Goal: Task Accomplishment & Management: Manage account settings

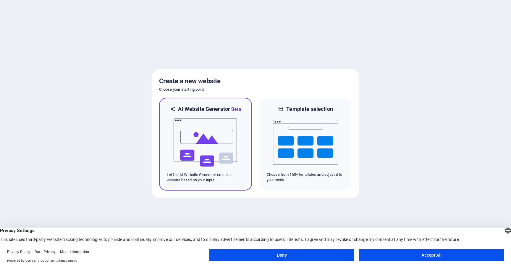
click at [192, 150] on img at bounding box center [205, 142] width 65 height 59
click at [432, 254] on button "Accept All" at bounding box center [431, 255] width 145 height 12
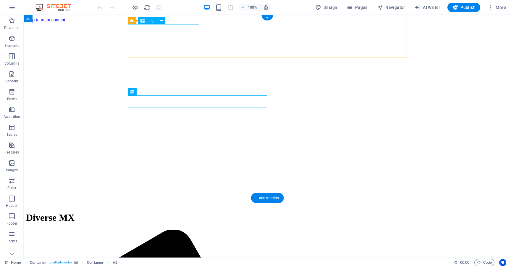
click at [176, 212] on div "Diverse MX" at bounding box center [267, 217] width 483 height 11
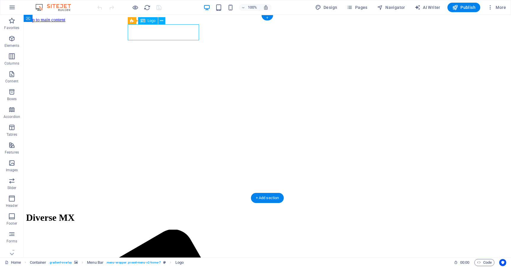
click at [150, 212] on div "Diverse MX" at bounding box center [267, 217] width 483 height 11
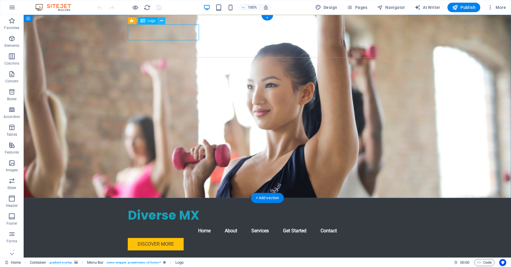
click at [162, 21] on icon at bounding box center [161, 21] width 3 height 6
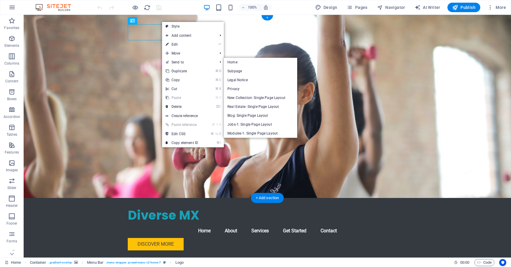
click at [123, 68] on figure at bounding box center [268, 106] width 488 height 183
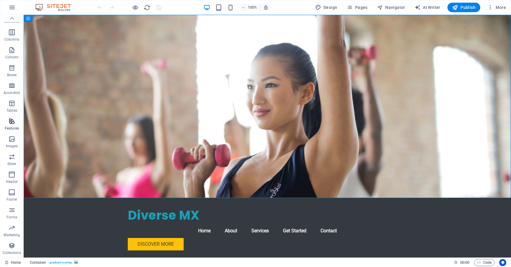
scroll to position [24, 0]
click at [200, 223] on nav "Home About Services Get Started Contact" at bounding box center [267, 230] width 279 height 14
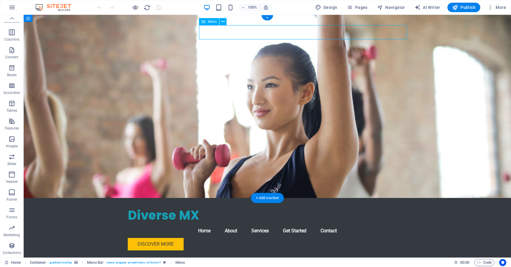
click at [230, 223] on nav "Home About Services Get Started Contact" at bounding box center [267, 230] width 279 height 14
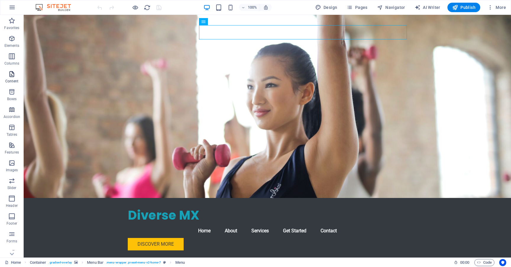
scroll to position [0, 0]
click at [331, 8] on span "Design" at bounding box center [326, 7] width 22 height 6
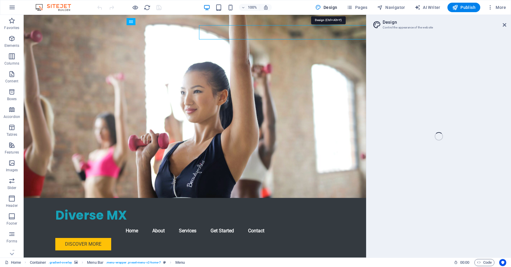
select select "px"
select select "200"
select select "px"
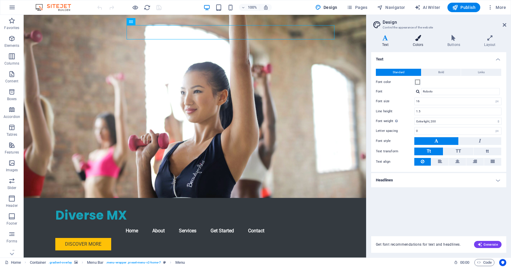
click at [418, 43] on h4 "Colors" at bounding box center [419, 41] width 35 height 12
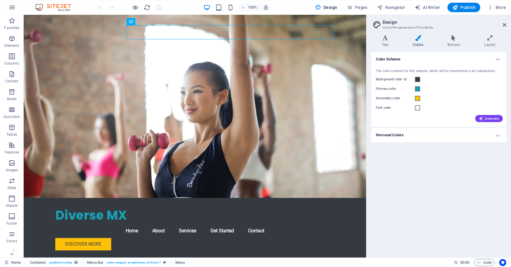
click at [418, 43] on h4 "Colors" at bounding box center [419, 41] width 35 height 12
click at [453, 42] on h4 "Buttons" at bounding box center [455, 41] width 37 height 12
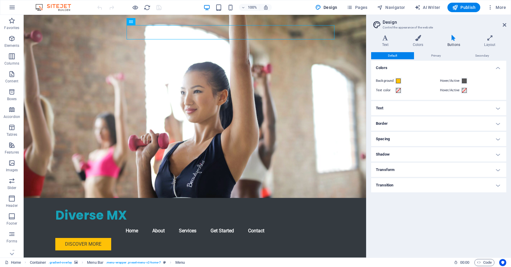
click at [409, 125] on h4 "Border" at bounding box center [438, 123] width 135 height 14
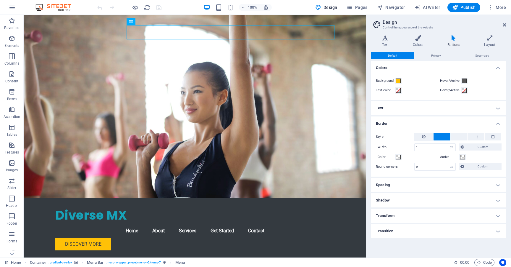
click at [409, 125] on h4 "Border" at bounding box center [438, 121] width 135 height 11
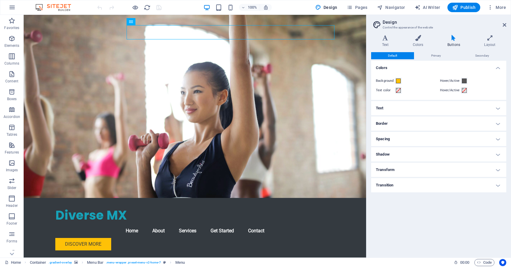
click at [508, 23] on aside "Design Control the appearance of the website Variants Text Colors Buttons Layou…" at bounding box center [438, 136] width 145 height 242
click at [490, 38] on icon at bounding box center [490, 38] width 33 height 6
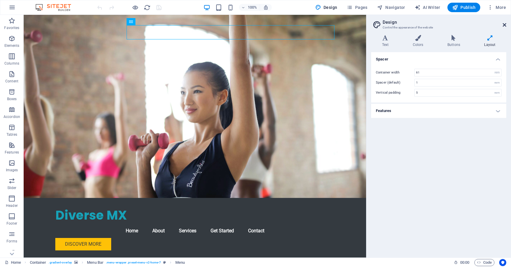
click at [506, 26] on icon at bounding box center [505, 24] width 4 height 5
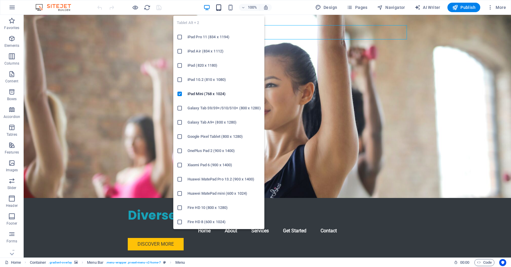
click at [221, 7] on icon "button" at bounding box center [218, 7] width 7 height 7
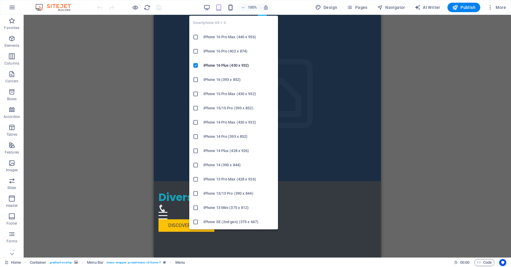
click at [231, 7] on icon "button" at bounding box center [230, 7] width 7 height 7
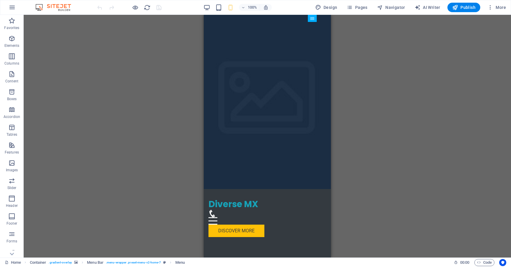
click at [416, 74] on div "Drag here to replace the existing content. Press “Ctrl” if you want to create a…" at bounding box center [268, 136] width 488 height 242
click at [252, 198] on div "Diverse MX" at bounding box center [268, 203] width 118 height 11
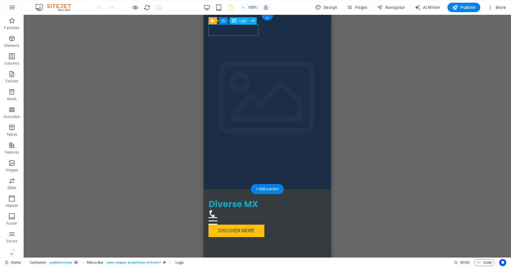
click at [237, 198] on div "Diverse MX" at bounding box center [268, 203] width 118 height 11
click at [243, 21] on span "Logo" at bounding box center [243, 21] width 8 height 4
click at [248, 198] on div "Diverse MX" at bounding box center [268, 203] width 118 height 11
click at [246, 22] on span "Logo" at bounding box center [243, 21] width 8 height 4
click at [255, 21] on button at bounding box center [253, 20] width 7 height 7
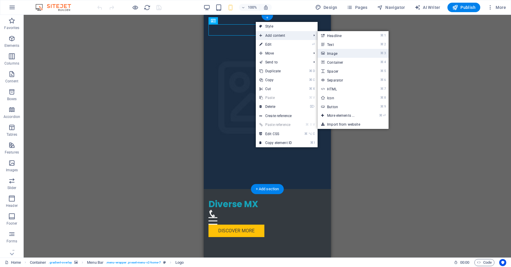
click at [347, 54] on link "⌘ 3 Image" at bounding box center [342, 53] width 49 height 9
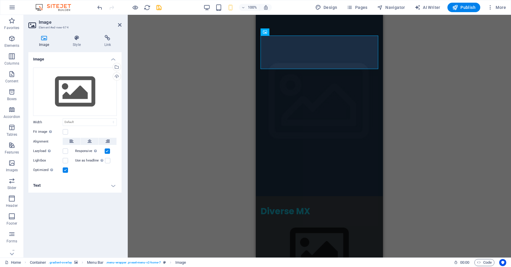
click at [210, 69] on div "H2 Container Container Button Container Menu Bar Container Logo Text Menu Conta…" at bounding box center [319, 136] width 383 height 242
click at [96, 80] on div "Drag files here, click to choose files or select files from Files or our free s…" at bounding box center [75, 91] width 84 height 49
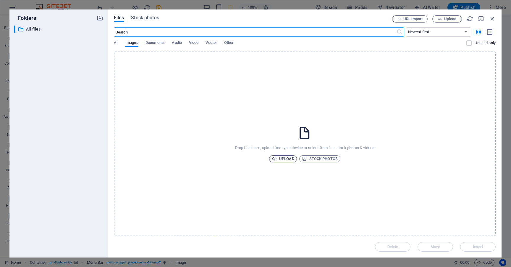
click at [284, 158] on span "Upload" at bounding box center [283, 158] width 22 height 7
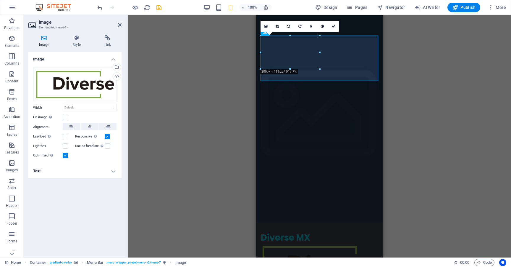
click at [415, 111] on div "Drag here to replace the existing content. Press “Ctrl” if you want to create a…" at bounding box center [319, 136] width 383 height 242
click at [351, 243] on figure at bounding box center [320, 265] width 118 height 45
click at [371, 243] on figure at bounding box center [320, 265] width 118 height 45
click at [276, 27] on icon at bounding box center [277, 27] width 3 height 4
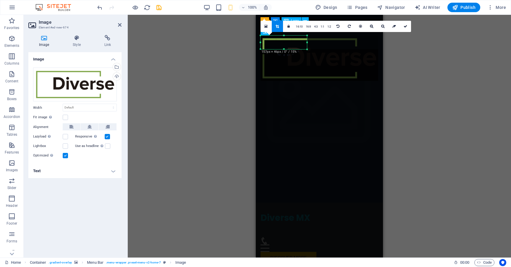
drag, startPoint x: 359, startPoint y: 72, endPoint x: 308, endPoint y: 50, distance: 55.8
click at [308, 50] on div at bounding box center [308, 50] width 4 height 4
drag, startPoint x: 308, startPoint y: 50, endPoint x: 313, endPoint y: 73, distance: 23.3
click at [311, 72] on div "180 170 160 150 140 130 120 110 100 90 80 70 60 50 40 30 20 10 0 -10 -20 -30 -4…" at bounding box center [286, 54] width 50 height 36
click at [443, 60] on div "H2 Container Container Button Container Menu Bar Menu Bar Container Logo Text M…" at bounding box center [319, 136] width 383 height 242
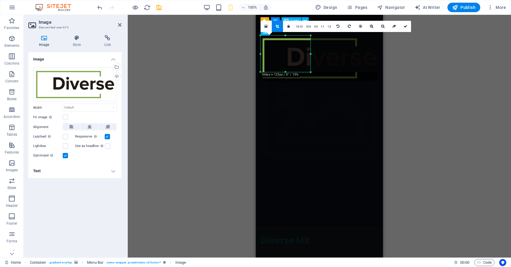
click at [243, 43] on div "H2 Container Container Button Container Menu Bar Menu Bar Container Logo Text M…" at bounding box center [319, 136] width 383 height 242
click at [223, 40] on div "H2 Container Container Button Container Menu Bar Menu Bar Container Logo Text M…" at bounding box center [319, 136] width 383 height 242
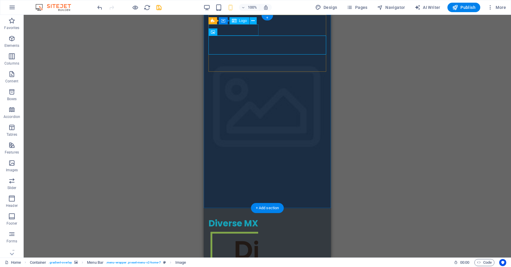
click at [253, 217] on div "Diverse MX" at bounding box center [268, 222] width 118 height 11
click at [252, 217] on div "Diverse MX" at bounding box center [268, 222] width 118 height 11
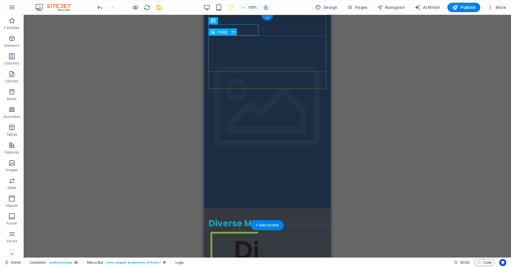
click at [226, 229] on figure at bounding box center [268, 247] width 118 height 36
click at [247, 217] on div "Diverse MX" at bounding box center [268, 222] width 118 height 11
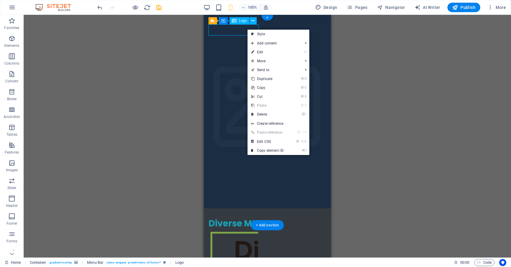
click at [227, 217] on div "Diverse MX" at bounding box center [268, 222] width 118 height 11
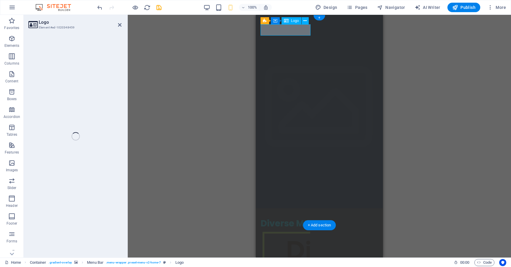
click at [227, 33] on div "H2 Container Container Button Container Menu Bar Menu Bar Container Logo Text M…" at bounding box center [319, 136] width 383 height 242
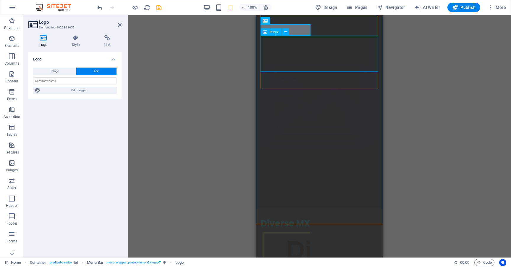
click at [297, 229] on figure at bounding box center [320, 247] width 118 height 36
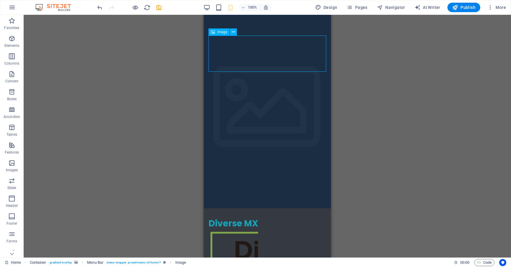
click at [298, 229] on figure at bounding box center [268, 247] width 118 height 36
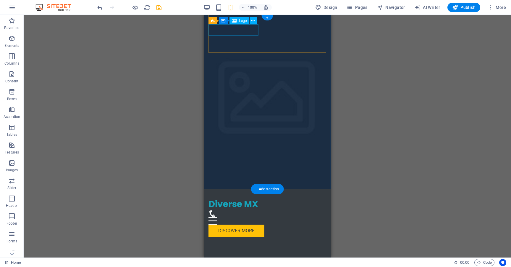
click at [246, 198] on div "Diverse MX" at bounding box center [268, 203] width 118 height 11
select select "px"
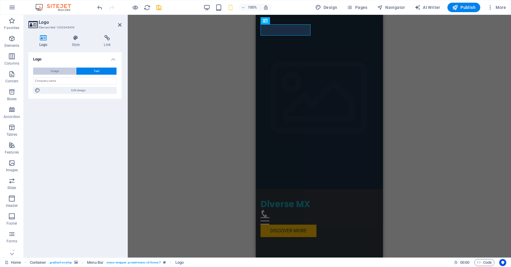
click at [60, 72] on button "Image" at bounding box center [54, 70] width 43 height 7
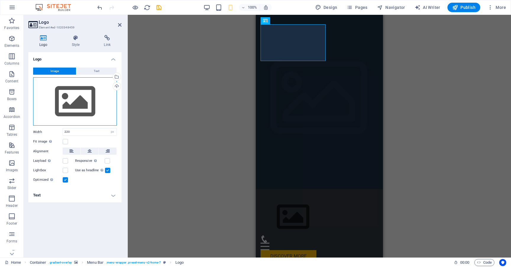
click at [80, 98] on div "Drag files here, click to choose files or select files from Files or our free s…" at bounding box center [75, 101] width 84 height 49
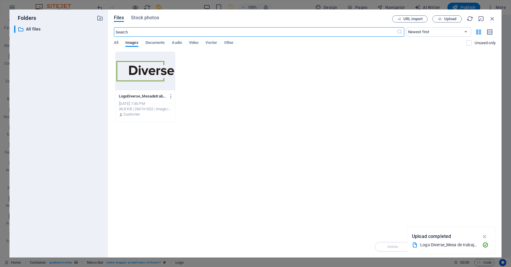
click at [146, 80] on div at bounding box center [145, 71] width 60 height 38
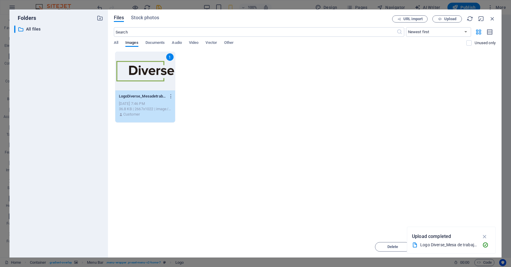
click at [487, 237] on icon "button" at bounding box center [485, 236] width 7 height 7
click at [485, 247] on span "Insert" at bounding box center [478, 247] width 31 height 4
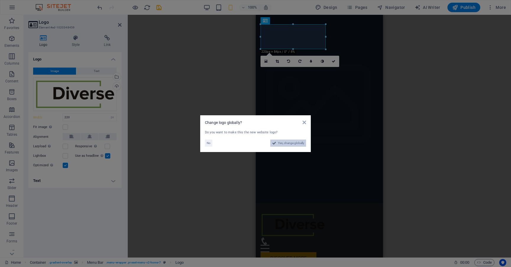
click at [291, 142] on span "Yes, change globally" at bounding box center [291, 142] width 26 height 7
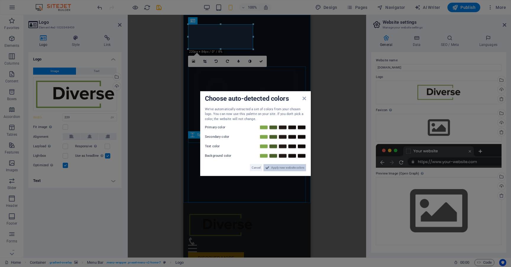
click at [279, 165] on span "Apply new website colors" at bounding box center [287, 167] width 33 height 7
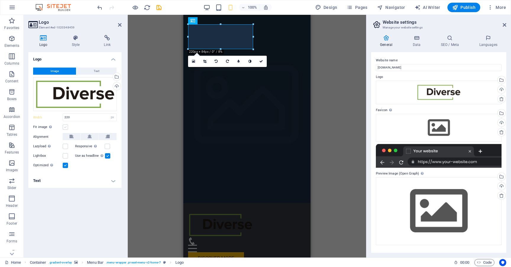
click at [65, 125] on label at bounding box center [65, 126] width 5 height 5
click at [0, 0] on input "Fit image Automatically fit image to a fixed width and height" at bounding box center [0, 0] width 0 height 0
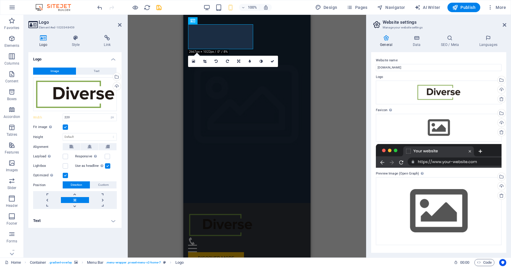
click at [67, 127] on label at bounding box center [65, 126] width 5 height 5
click at [0, 0] on input "Fit image Automatically fit image to a fixed width and height" at bounding box center [0, 0] width 0 height 0
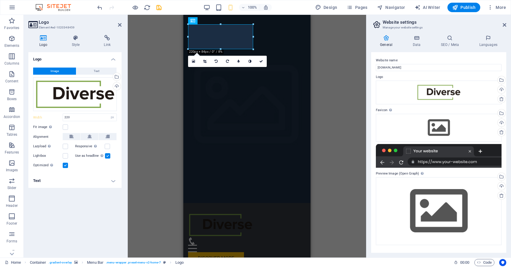
click at [169, 115] on div "H2 Container Container Button Container Menu Bar Container Logo Text Menu Conta…" at bounding box center [247, 136] width 238 height 242
click at [504, 27] on icon at bounding box center [505, 24] width 4 height 5
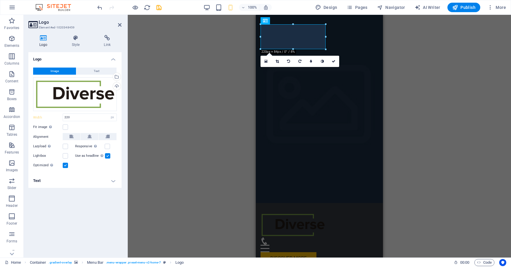
click at [424, 48] on div "H2 Container Container Button Container Menu Bar Menu Bar Container Logo Text M…" at bounding box center [319, 136] width 383 height 242
click at [284, 212] on div at bounding box center [320, 224] width 118 height 25
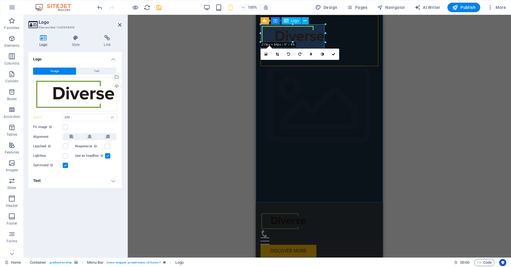
drag, startPoint x: 326, startPoint y: 49, endPoint x: 307, endPoint y: 39, distance: 21.2
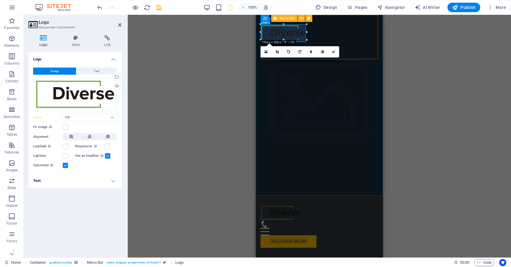
drag, startPoint x: 307, startPoint y: 41, endPoint x: 301, endPoint y: 38, distance: 7.2
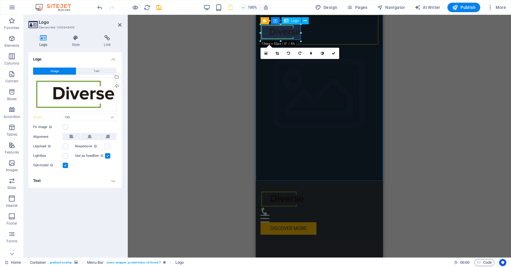
drag, startPoint x: 300, startPoint y: 39, endPoint x: 304, endPoint y: 40, distance: 4.1
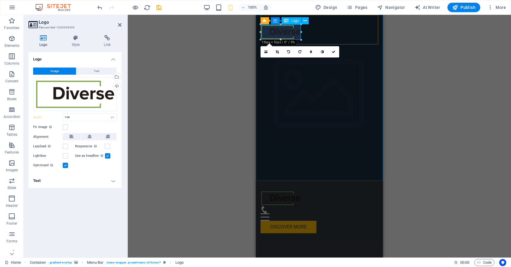
drag, startPoint x: 304, startPoint y: 41, endPoint x: 300, endPoint y: 38, distance: 4.9
type input "136"
click at [350, 220] on div "Discover More" at bounding box center [320, 226] width 118 height 12
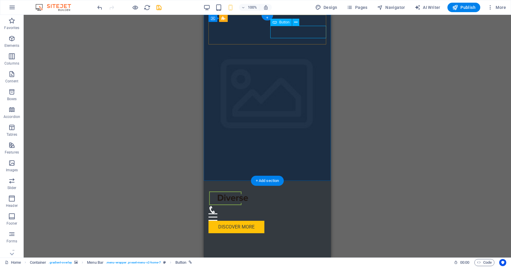
click at [293, 220] on div "Discover More" at bounding box center [268, 226] width 118 height 12
click at [296, 23] on icon at bounding box center [295, 22] width 3 height 6
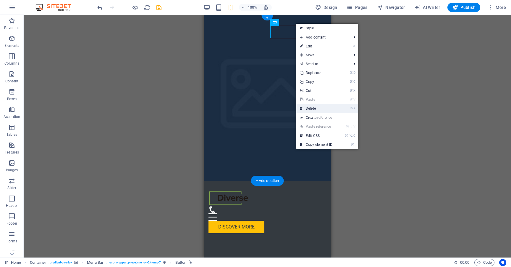
click at [317, 109] on link "⌦ Delete" at bounding box center [316, 108] width 40 height 9
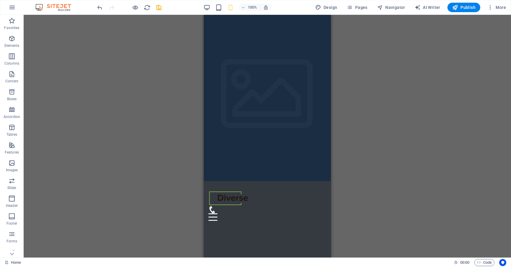
click at [370, 45] on div "H2 Container Container Button Container Menu Bar Container Logo Text Menu Conta…" at bounding box center [268, 136] width 488 height 242
click at [223, 190] on div at bounding box center [268, 197] width 118 height 15
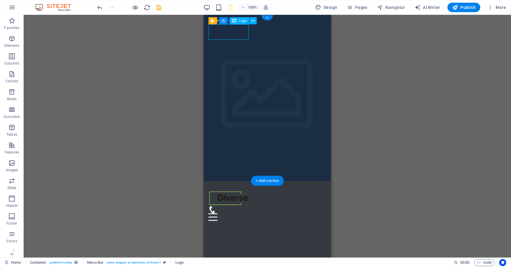
click at [240, 190] on div at bounding box center [268, 197] width 118 height 15
click at [247, 190] on div at bounding box center [268, 197] width 118 height 15
click at [239, 190] on div at bounding box center [268, 197] width 118 height 15
click at [234, 190] on div at bounding box center [268, 197] width 118 height 15
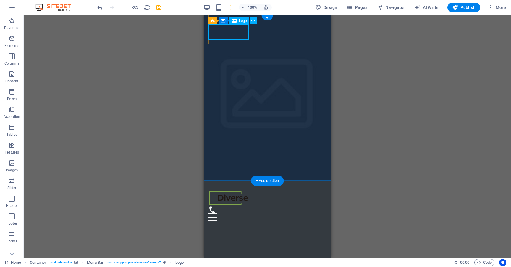
select select "px"
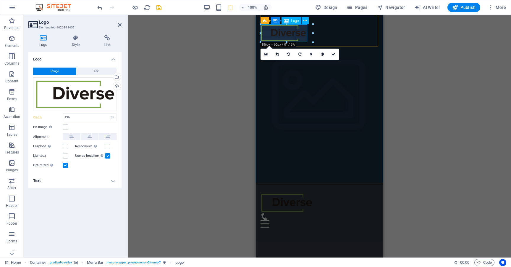
drag, startPoint x: 301, startPoint y: 41, endPoint x: 72, endPoint y: 36, distance: 229.7
type input "167"
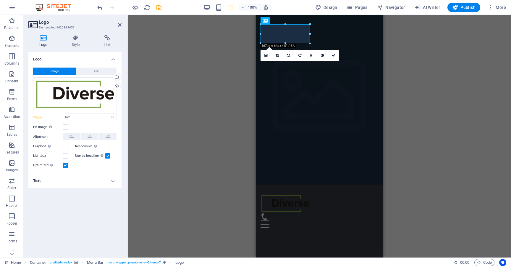
click at [412, 75] on div "H2 Container Container Button Container Menu Bar Container Logo Text Menu Conta…" at bounding box center [319, 136] width 383 height 242
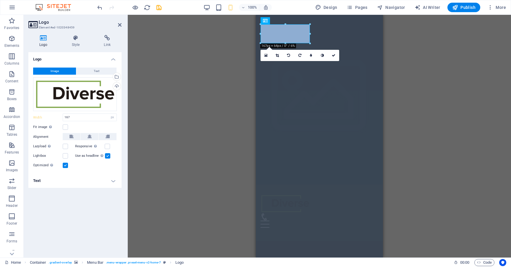
click at [412, 75] on div "H2 Container Container Button Container Menu Bar Container Logo Text Menu Conta…" at bounding box center [319, 136] width 383 height 242
click at [249, 87] on div "H2 Container Container Button Container Menu Bar Container Logo Text Menu Conta…" at bounding box center [319, 136] width 383 height 242
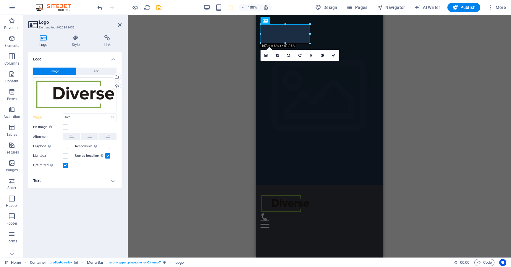
click at [249, 87] on div "H2 Container Container Button Container Menu Bar Container Logo Text Menu Conta…" at bounding box center [319, 136] width 383 height 242
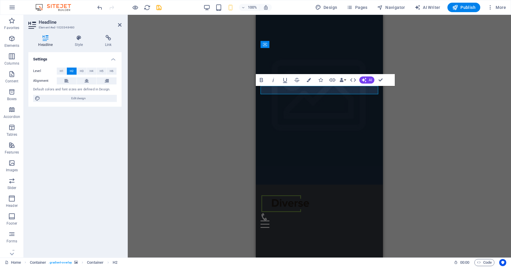
click at [438, 79] on div "H2 Container Container Button Container Menu Bar Container Logo Text Menu Conta…" at bounding box center [319, 136] width 383 height 242
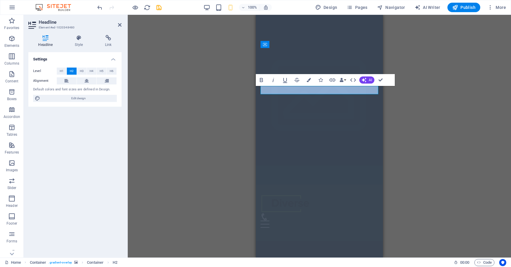
click at [438, 79] on div "H2 Container Container Button Container Menu Bar Container Logo Text Menu Conta…" at bounding box center [319, 136] width 383 height 242
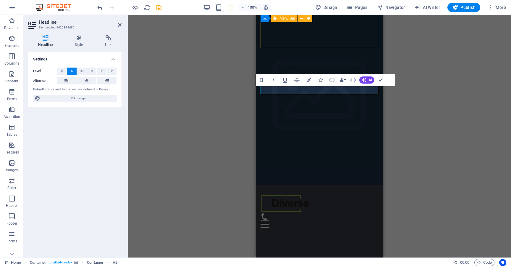
click at [212, 10] on div "100%" at bounding box center [238, 7] width 68 height 9
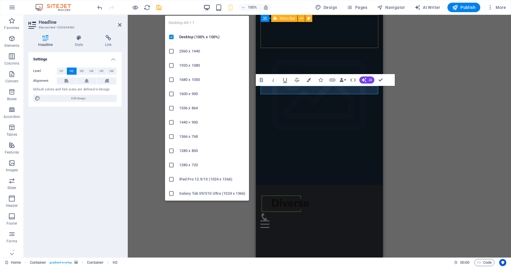
click at [209, 8] on icon "button" at bounding box center [207, 7] width 7 height 7
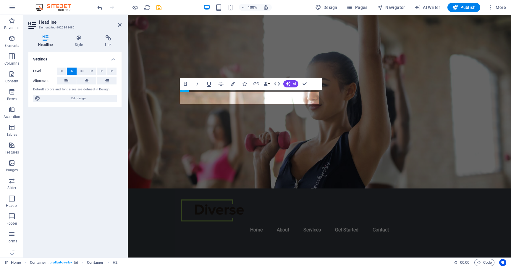
click at [408, 98] on figure at bounding box center [319, 101] width 383 height 173
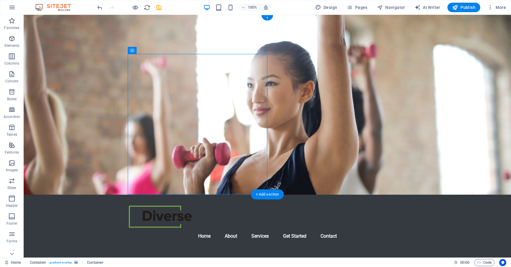
click at [82, 68] on figure at bounding box center [268, 105] width 488 height 180
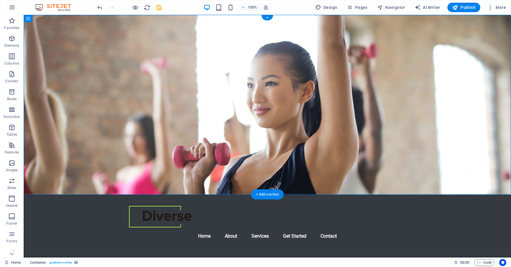
click at [82, 68] on figure at bounding box center [268, 105] width 488 height 180
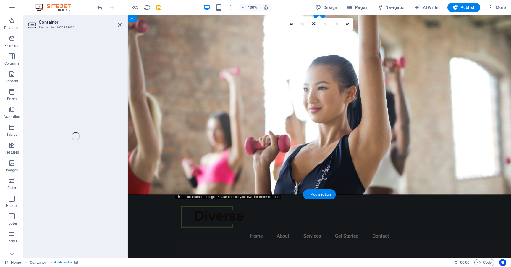
select select "header"
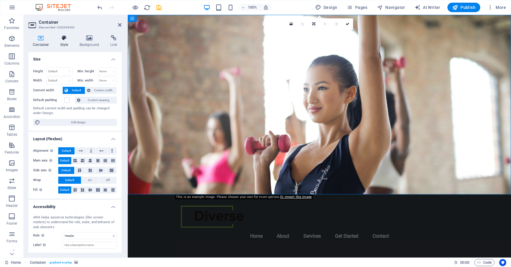
click at [65, 40] on icon at bounding box center [64, 38] width 17 height 6
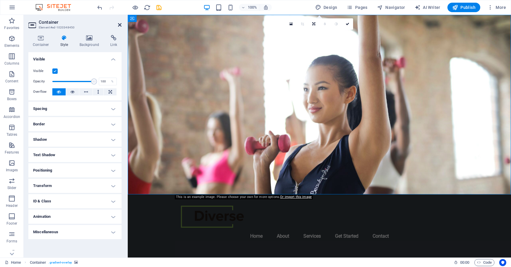
click at [120, 25] on icon at bounding box center [120, 24] width 4 height 5
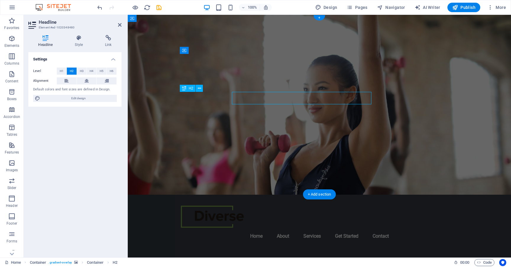
drag, startPoint x: 282, startPoint y: 98, endPoint x: 178, endPoint y: 98, distance: 104.1
click at [178, 98] on figure at bounding box center [319, 105] width 383 height 180
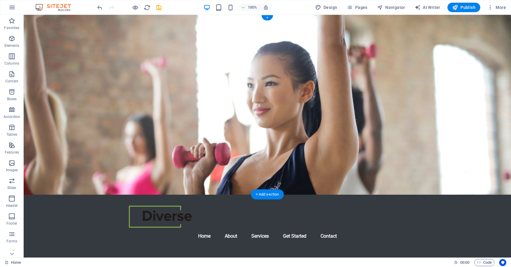
click at [388, 116] on figure at bounding box center [268, 105] width 488 height 180
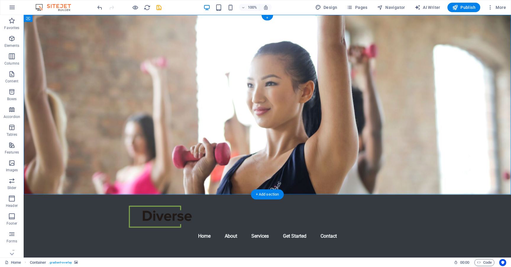
click at [388, 116] on figure at bounding box center [268, 105] width 488 height 180
click at [204, 229] on nav "Home About Services Get Started Contact" at bounding box center [267, 236] width 279 height 14
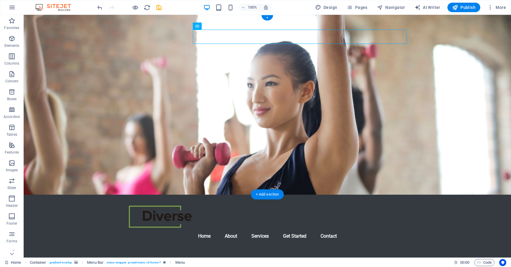
click at [95, 68] on figure at bounding box center [268, 105] width 488 height 180
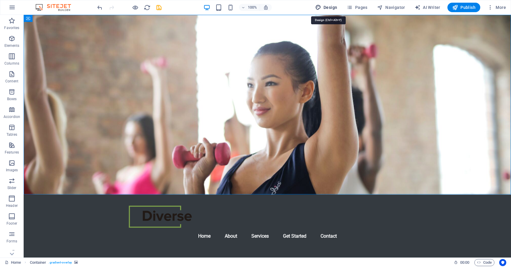
click at [325, 9] on span "Design" at bounding box center [326, 7] width 22 height 6
select select "rem"
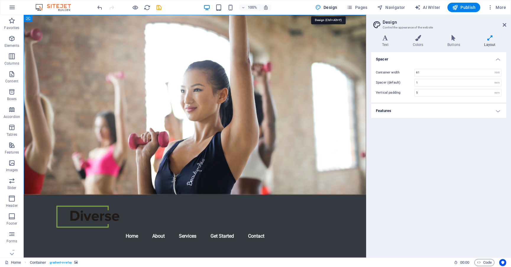
click at [330, 8] on span "Design" at bounding box center [326, 7] width 22 height 6
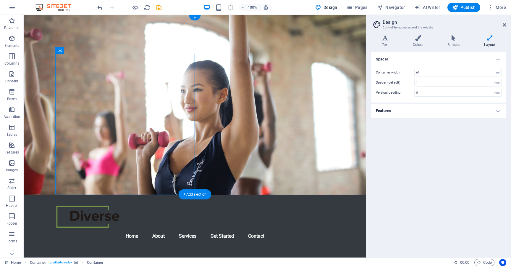
click at [257, 79] on figure at bounding box center [195, 105] width 343 height 180
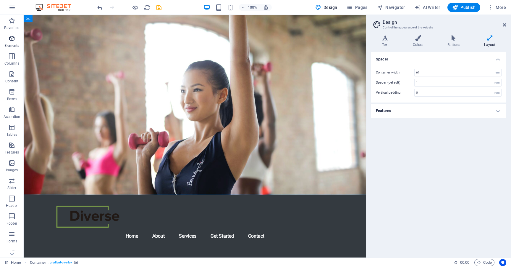
click at [16, 44] on p "Elements" at bounding box center [11, 45] width 15 height 5
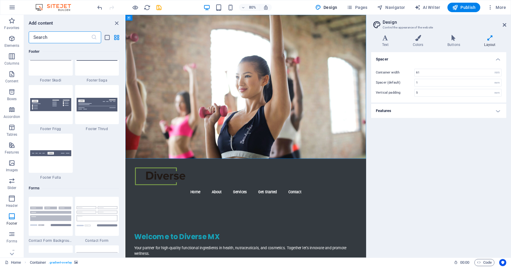
scroll to position [4191, 0]
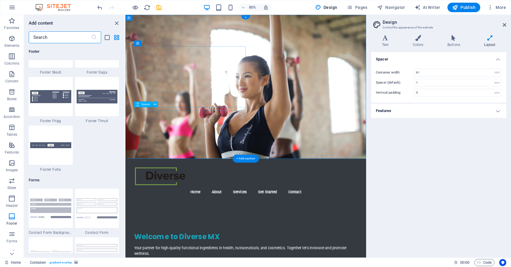
click at [306, 134] on figure at bounding box center [275, 105] width 301 height 180
click at [507, 24] on aside "Design Control the appearance of the website Variants Text Colors Buttons Layou…" at bounding box center [438, 136] width 145 height 242
click at [506, 24] on icon at bounding box center [505, 24] width 4 height 5
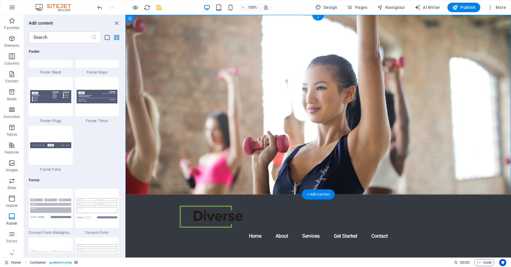
click at [410, 61] on figure at bounding box center [318, 105] width 386 height 180
click at [296, 229] on nav "Home About Services Get Started Contact" at bounding box center [318, 236] width 279 height 14
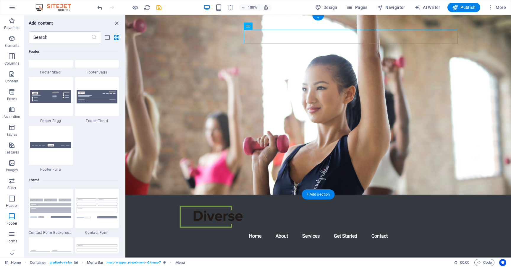
click at [280, 229] on nav "Home About Services Get Started Contact" at bounding box center [318, 236] width 279 height 14
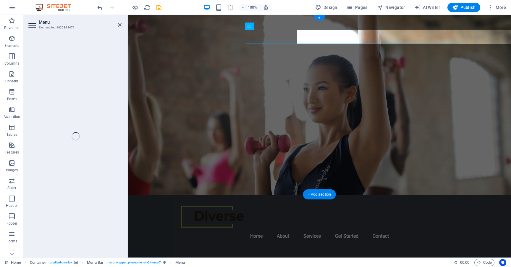
select select
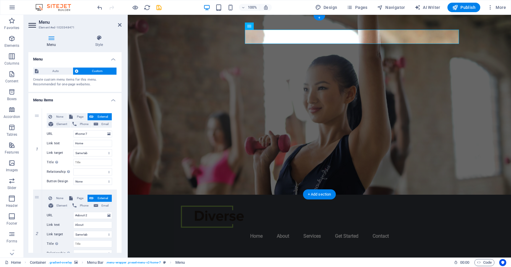
click at [280, 229] on nav "Home About Services Get Started Contact" at bounding box center [319, 236] width 279 height 14
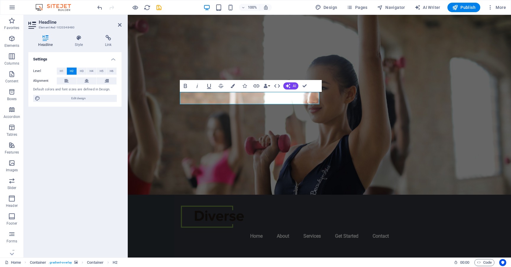
click at [388, 102] on figure at bounding box center [319, 105] width 383 height 180
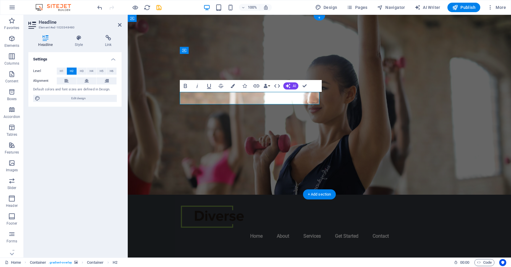
drag, startPoint x: 235, startPoint y: 95, endPoint x: 168, endPoint y: 95, distance: 66.6
click at [168, 95] on div "Menu Home About Services Get Started Contact Welcome to Diverse MX Your partner…" at bounding box center [319, 198] width 383 height 366
click at [368, 115] on figure at bounding box center [319, 105] width 383 height 180
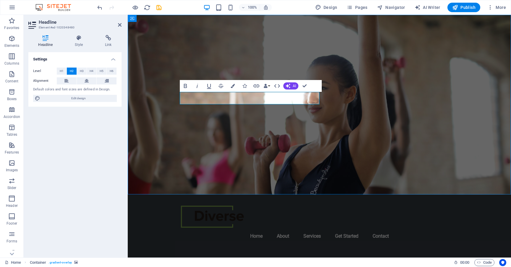
click at [368, 115] on figure at bounding box center [319, 105] width 383 height 180
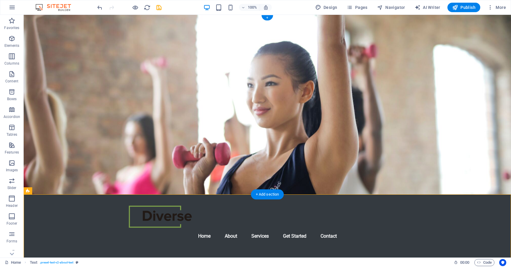
click at [389, 173] on figure at bounding box center [268, 105] width 488 height 180
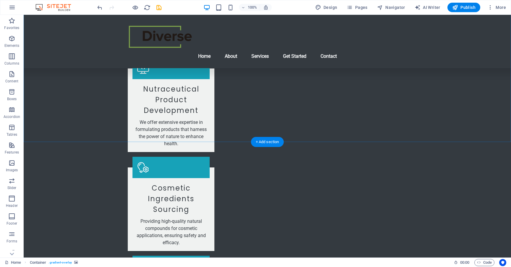
scroll to position [553, 0]
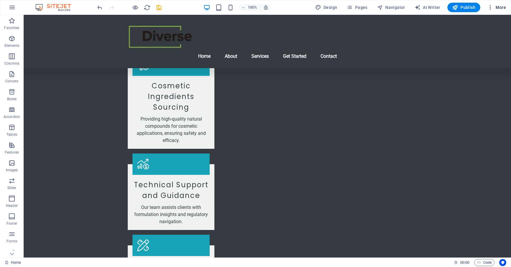
click at [488, 5] on icon "button" at bounding box center [491, 7] width 6 height 6
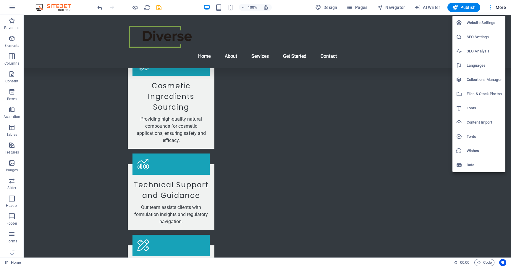
click at [473, 70] on li "Languages" at bounding box center [479, 65] width 53 height 14
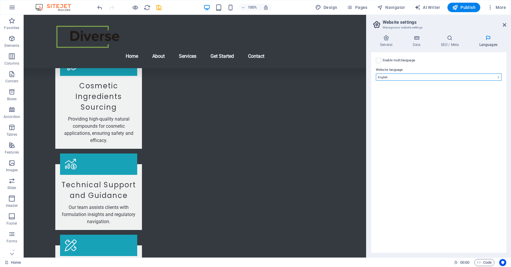
select select "148"
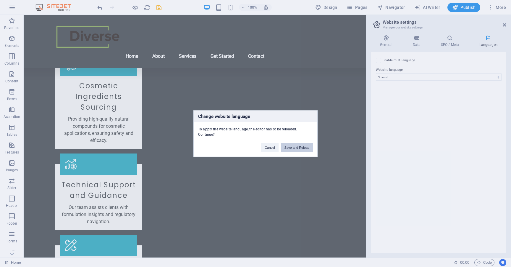
click at [304, 147] on button "Save and Reload" at bounding box center [297, 147] width 32 height 9
checkbox input "false"
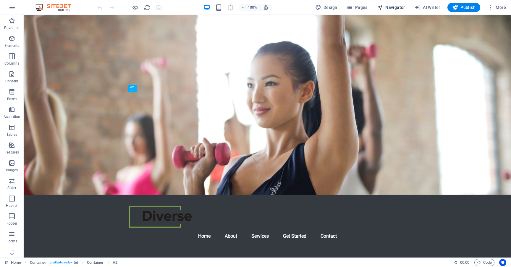
click at [387, 8] on span "Navigator" at bounding box center [391, 7] width 28 height 6
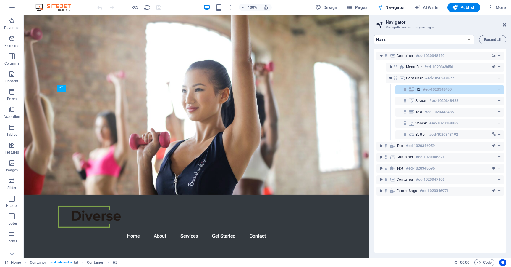
click at [387, 8] on span "Navigator" at bounding box center [391, 7] width 28 height 6
click at [361, 7] on span "Pages" at bounding box center [357, 7] width 21 height 6
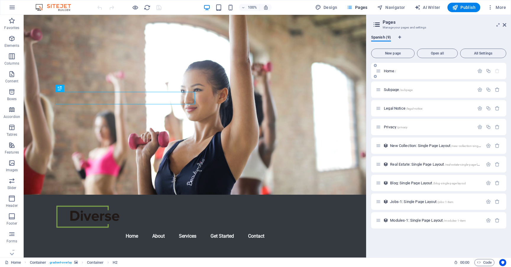
click at [392, 73] on div "Home /" at bounding box center [425, 70] width 99 height 7
click at [391, 71] on span "Home /" at bounding box center [390, 71] width 12 height 4
click at [480, 70] on icon "button" at bounding box center [480, 70] width 5 height 5
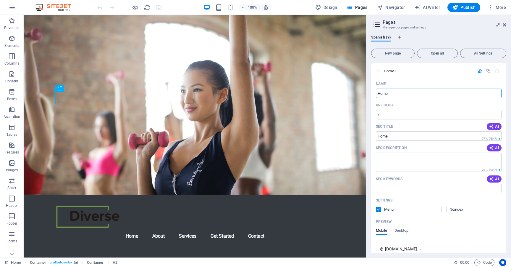
drag, startPoint x: 416, startPoint y: 107, endPoint x: 361, endPoint y: 88, distance: 58.8
click at [395, 93] on input "Home" at bounding box center [439, 92] width 126 height 9
type input "Inicio"
click at [507, 26] on aside "Pages Manage your pages and settings Spanish (9) New page Open all All Settings…" at bounding box center [438, 136] width 145 height 242
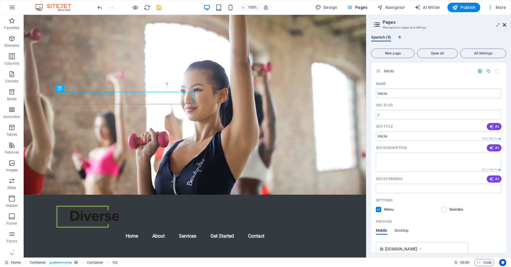
click at [504, 26] on icon at bounding box center [505, 24] width 4 height 5
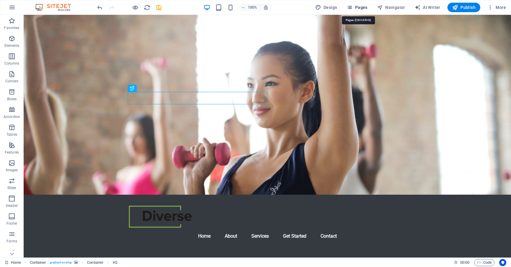
click at [367, 9] on span "Pages" at bounding box center [357, 7] width 21 height 6
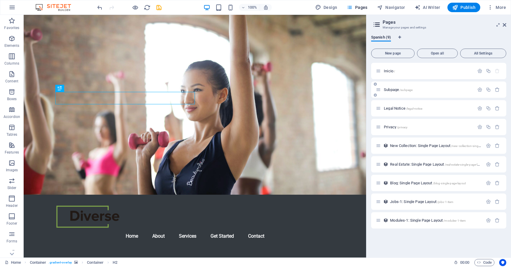
click at [389, 87] on div "Subpage /subpage" at bounding box center [425, 89] width 99 height 7
click at [340, 106] on figure at bounding box center [195, 105] width 343 height 180
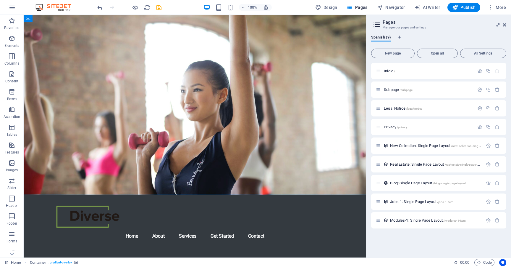
click at [507, 25] on aside "Pages Manage your pages and settings Spanish (9) New page Open all All Settings…" at bounding box center [438, 136] width 145 height 242
click at [506, 25] on icon at bounding box center [505, 24] width 4 height 5
